Goal: Check status

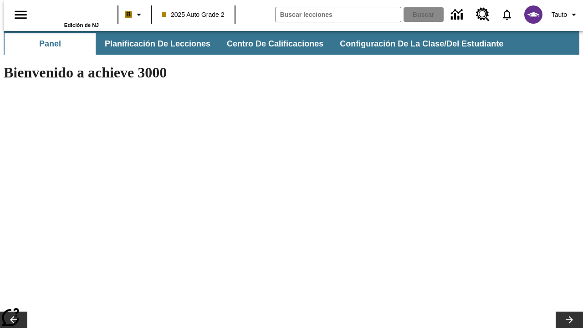
type input "-1"
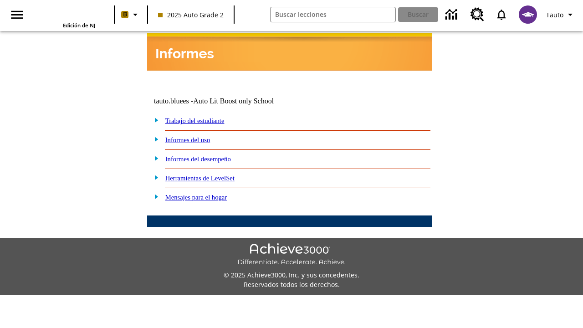
click at [205, 117] on link "Trabajo del estudiante" at bounding box center [194, 120] width 59 height 7
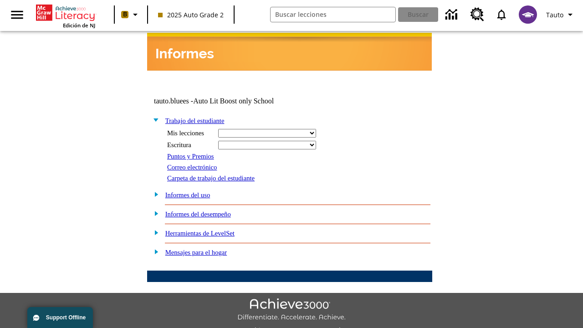
select select "/options/reports/?report_id=24&atype=14&section=2"
